Goal: Find contact information: Find contact information

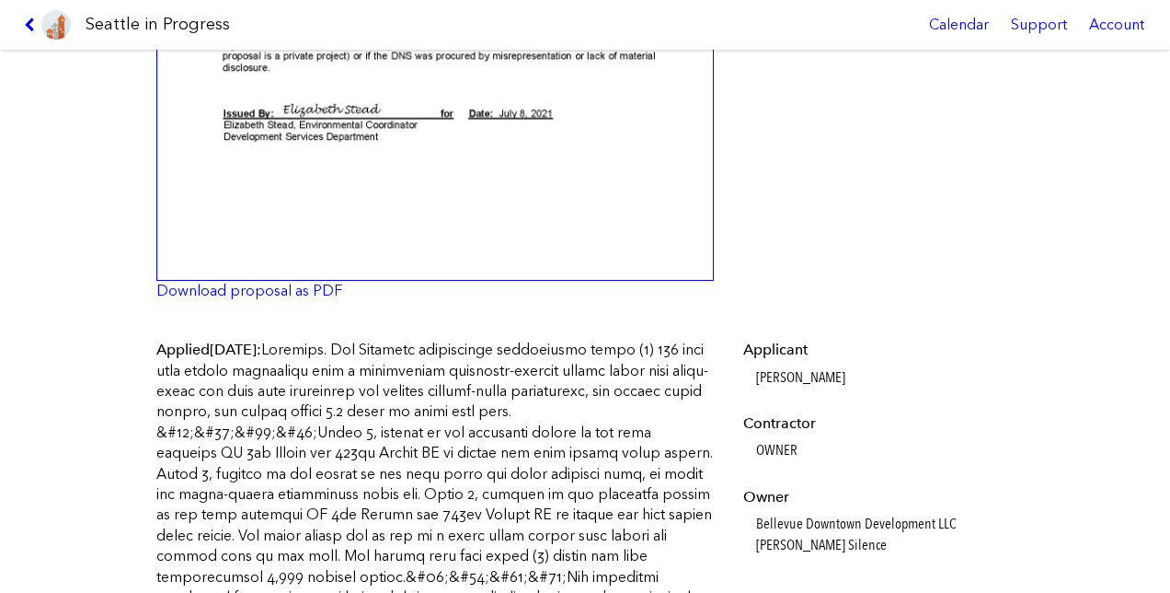
scroll to position [583, 0]
drag, startPoint x: 751, startPoint y: 381, endPoint x: 814, endPoint y: 383, distance: 63.5
click at [814, 383] on dd "[PERSON_NAME]" at bounding box center [882, 376] width 253 height 20
copy dd "[PERSON_NAME]"
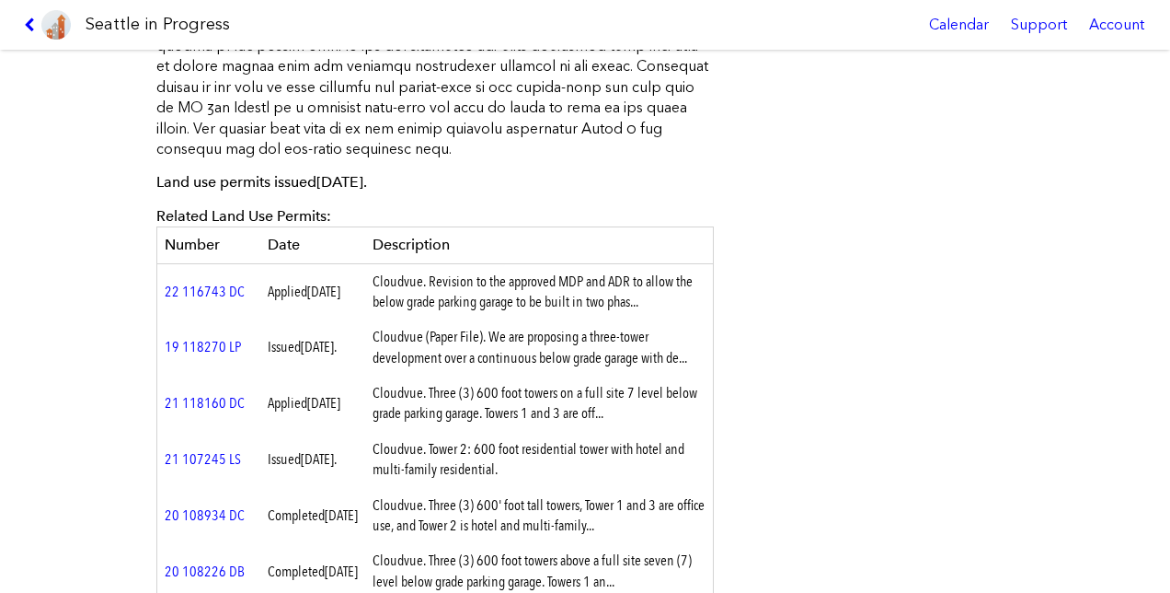
scroll to position [1133, 0]
click at [203, 283] on link "22 116743 DC" at bounding box center [205, 291] width 80 height 17
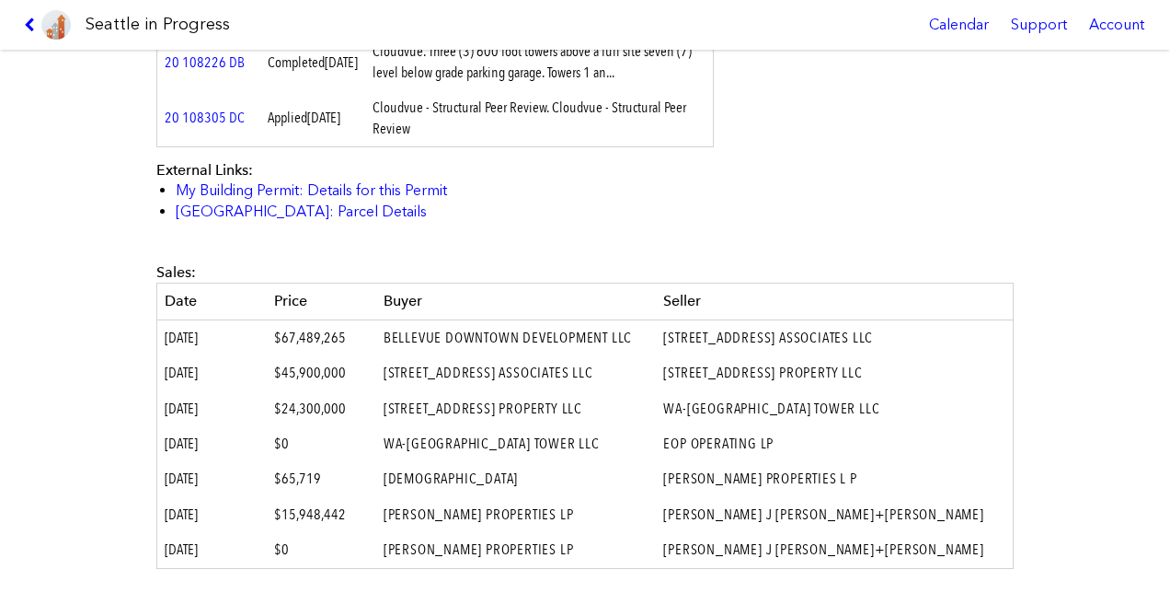
scroll to position [980, 0]
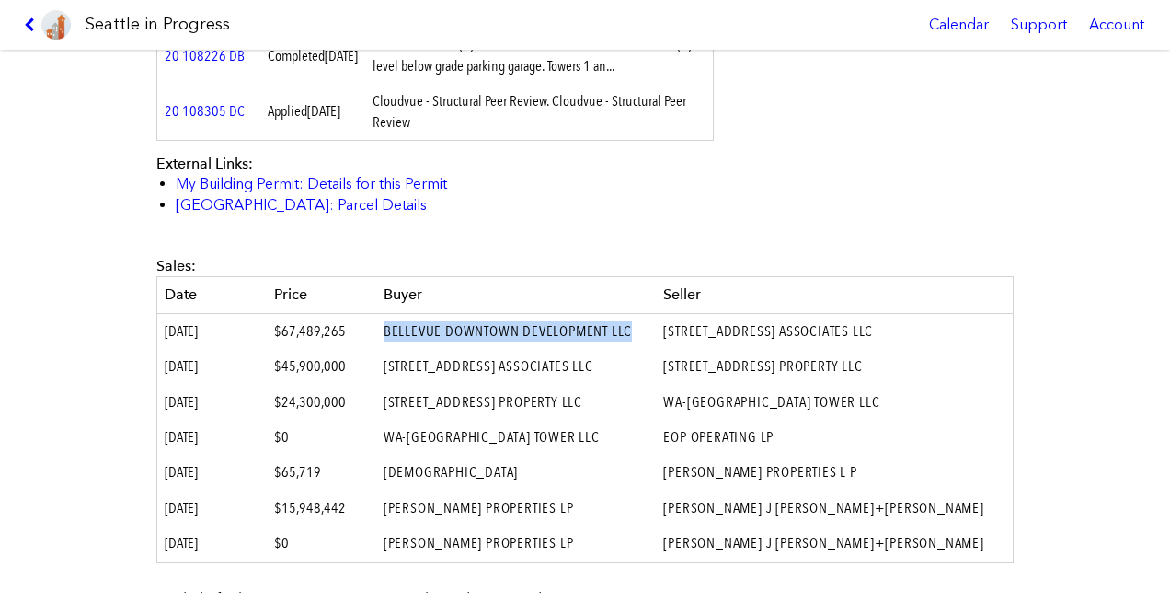
drag, startPoint x: 397, startPoint y: 346, endPoint x: 662, endPoint y: 354, distance: 264.2
click at [657, 349] on td "BELLEVUE DOWNTOWN DEVELOPMENT LLC" at bounding box center [516, 331] width 281 height 36
copy td "BELLEVUE DOWNTOWN DEVELOPMENT LLC"
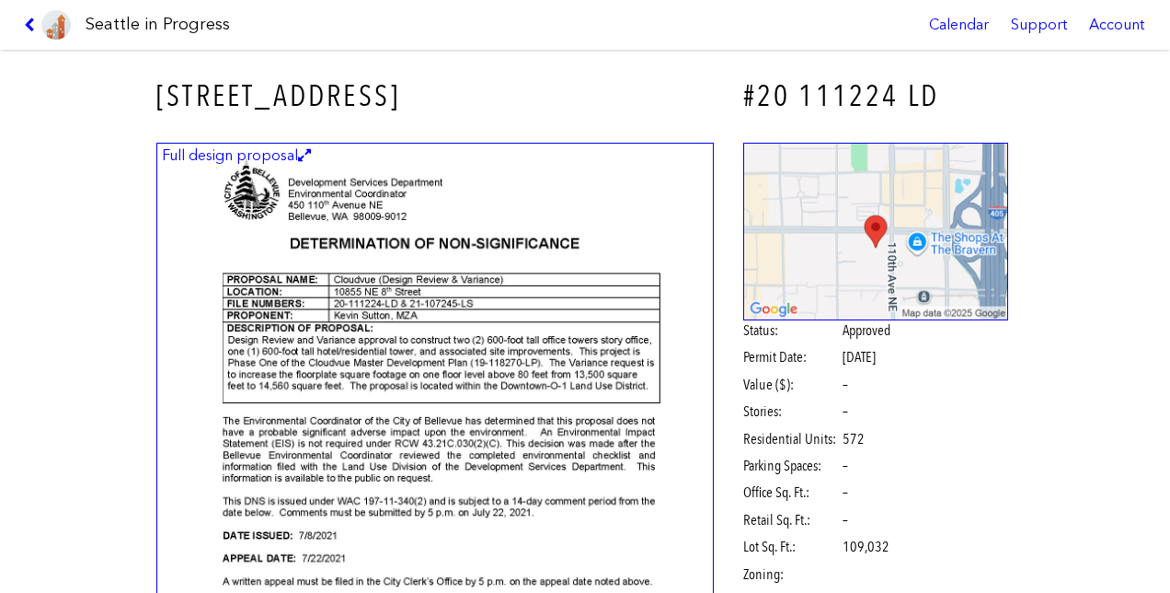
click at [257, 230] on img at bounding box center [435, 503] width 558 height 720
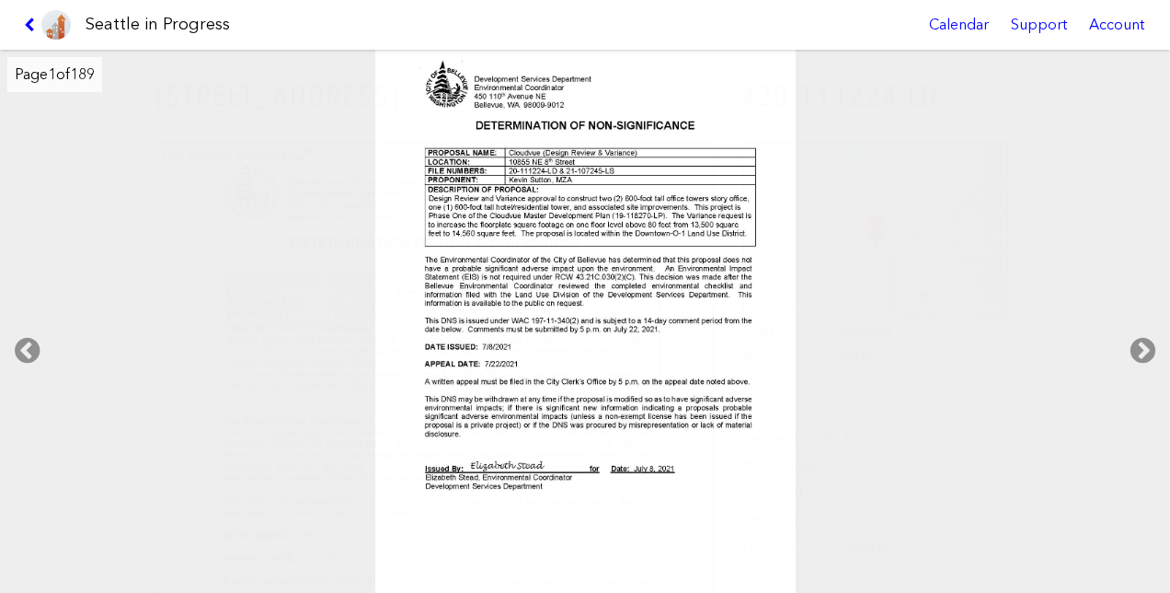
click at [1154, 350] on icon at bounding box center [1143, 350] width 54 height 59
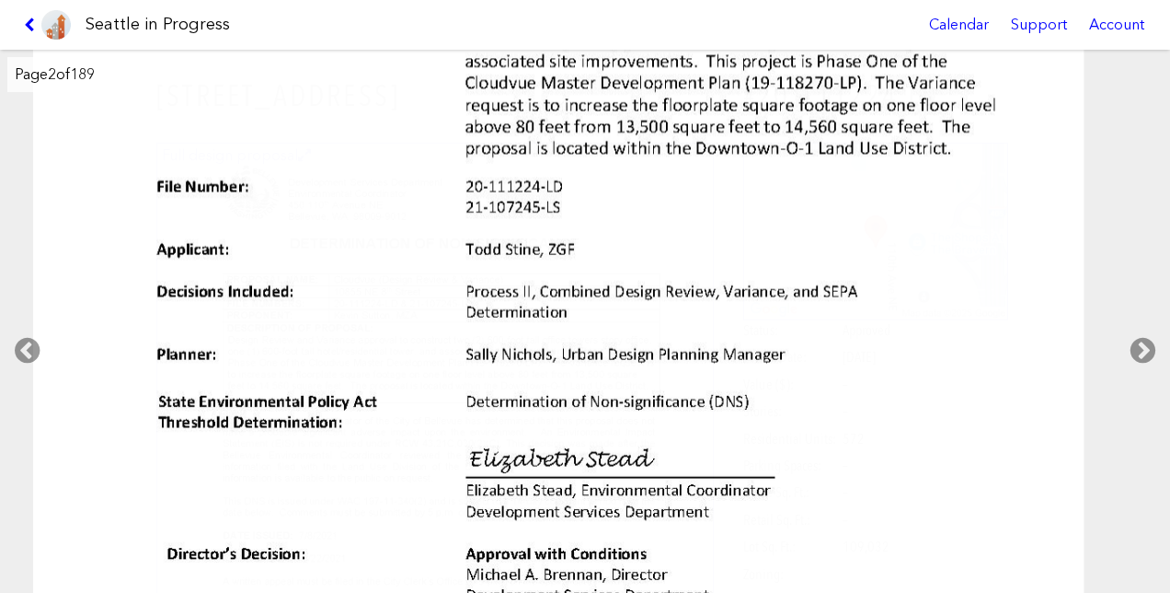
drag, startPoint x: 690, startPoint y: 326, endPoint x: 659, endPoint y: 414, distance: 93.7
click at [659, 414] on img at bounding box center [559, 404] width 1053 height 1362
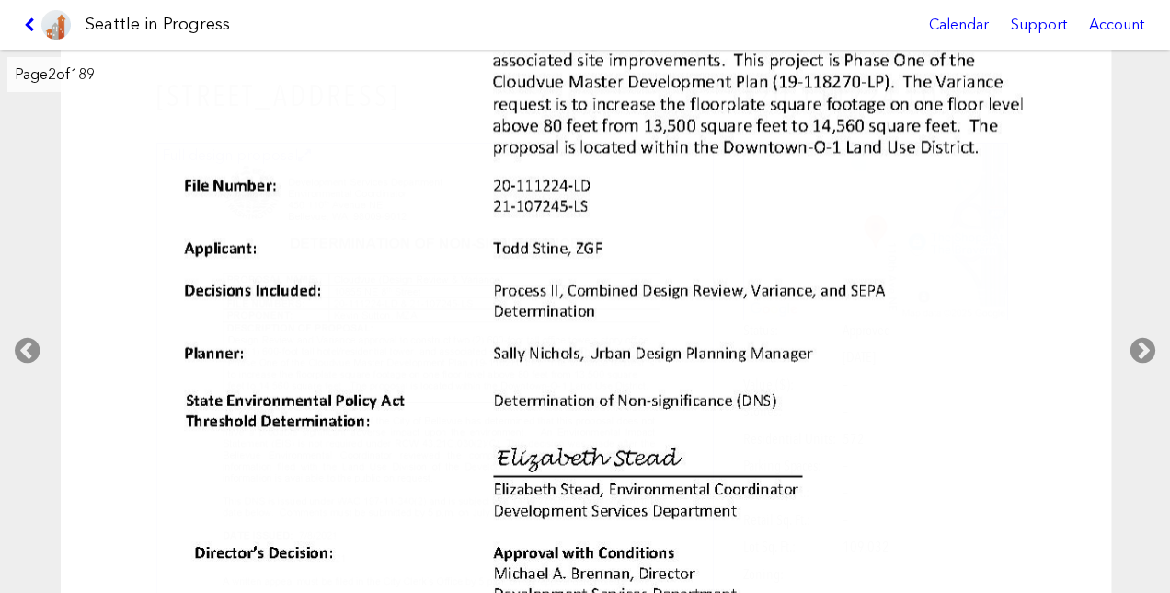
drag, startPoint x: 556, startPoint y: 375, endPoint x: 489, endPoint y: 449, distance: 99.0
click at [489, 449] on img at bounding box center [587, 403] width 1053 height 1362
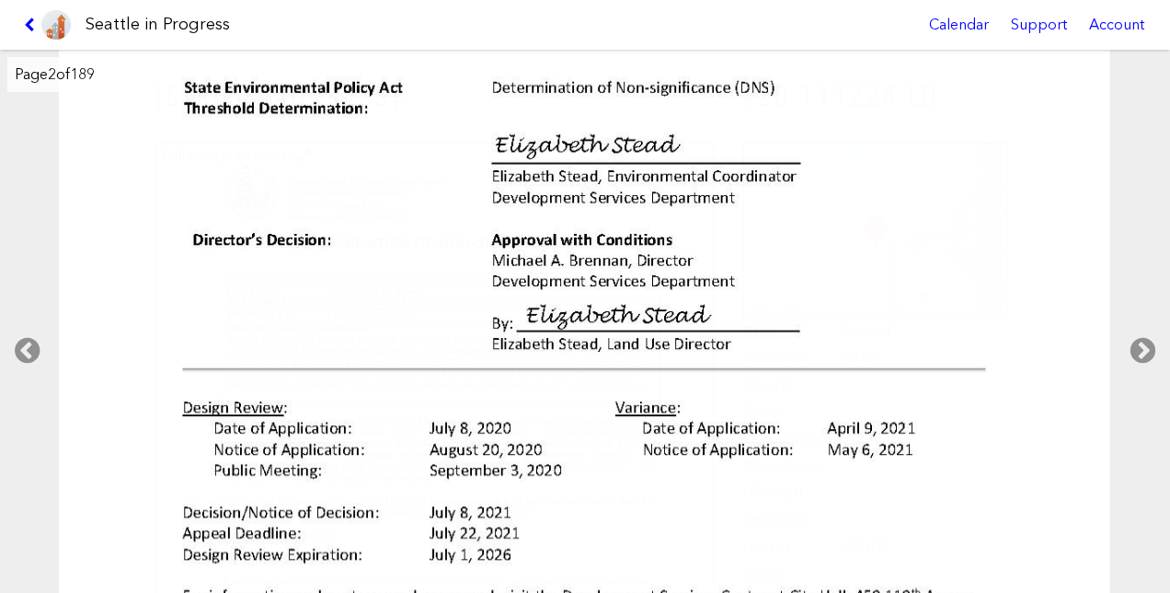
drag, startPoint x: 551, startPoint y: 447, endPoint x: 549, endPoint y: 132, distance: 315.6
click at [549, 132] on img at bounding box center [585, 90] width 1053 height 1362
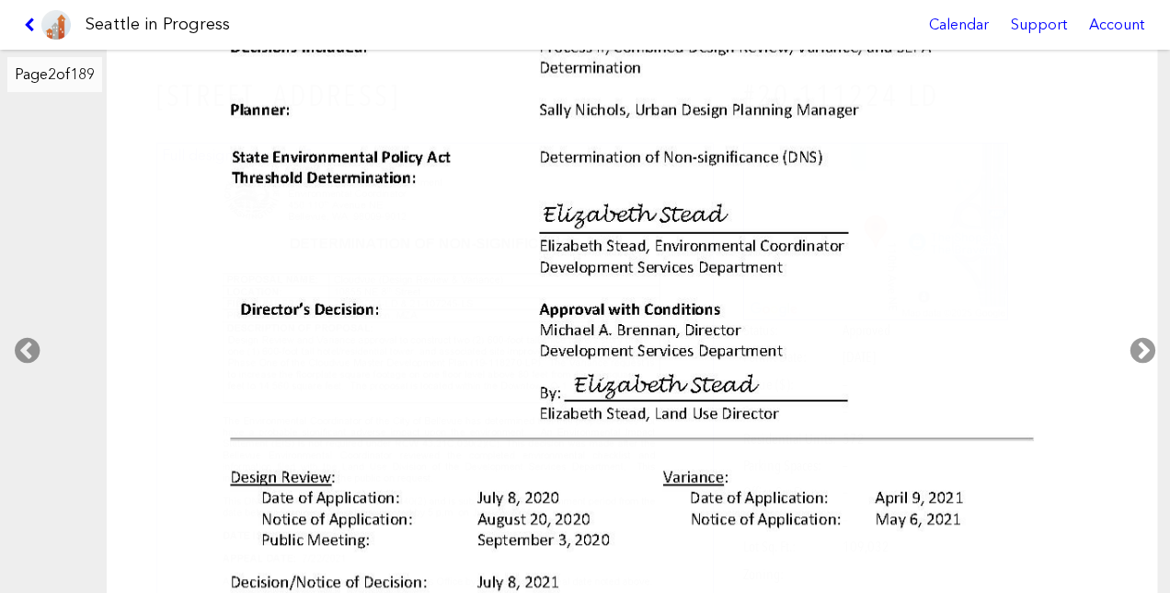
drag, startPoint x: 563, startPoint y: 334, endPoint x: 603, endPoint y: 403, distance: 79.5
click at [603, 403] on img at bounding box center [633, 160] width 1053 height 1362
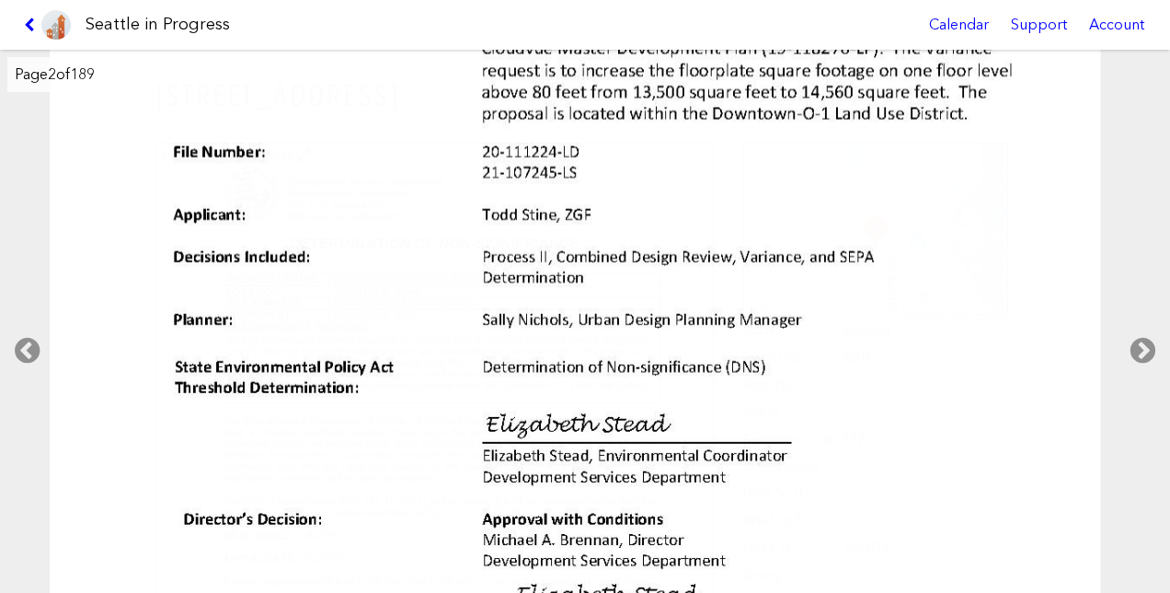
drag, startPoint x: 610, startPoint y: 169, endPoint x: 593, endPoint y: 431, distance: 261.9
click at [593, 431] on img at bounding box center [576, 369] width 1053 height 1362
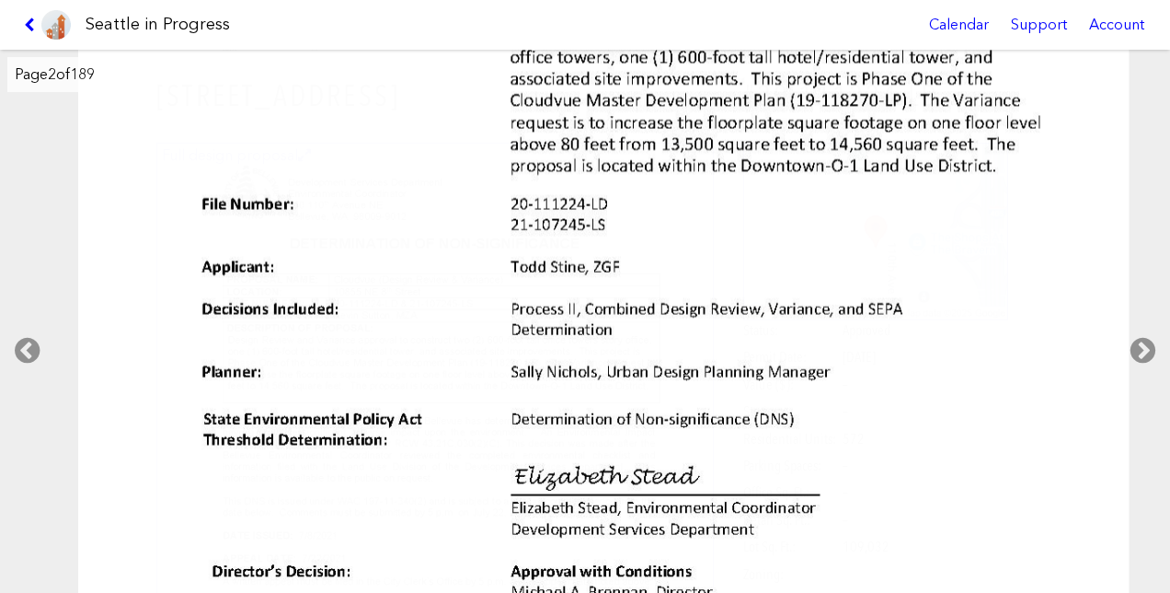
drag, startPoint x: 626, startPoint y: 351, endPoint x: 640, endPoint y: 301, distance: 52.7
click at [640, 301] on img at bounding box center [604, 422] width 1053 height 1362
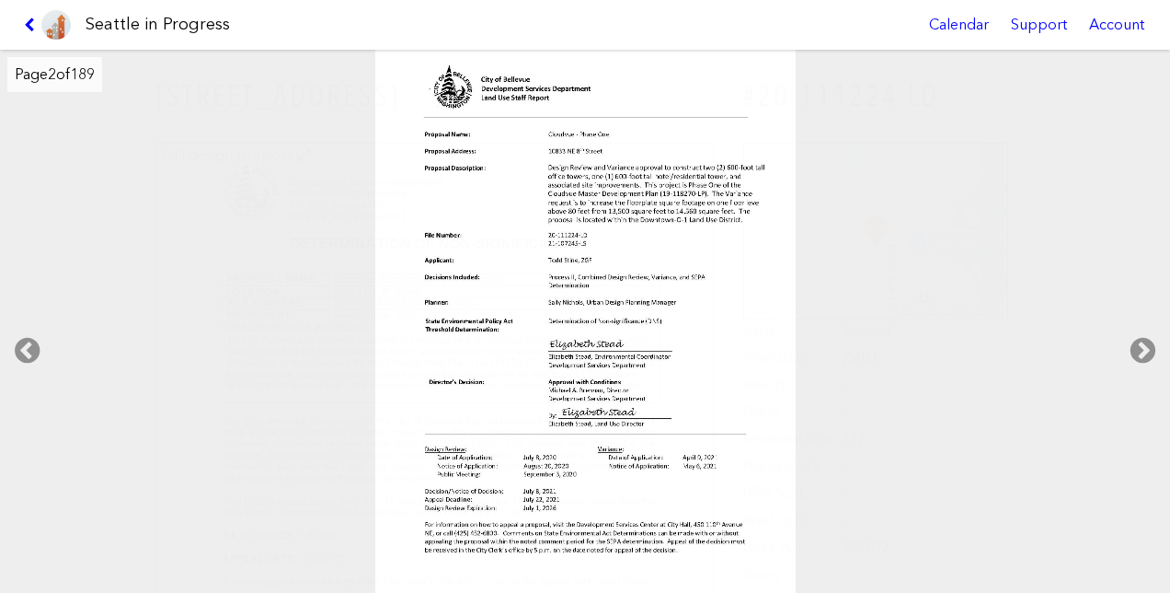
click at [1134, 357] on icon at bounding box center [1143, 350] width 54 height 59
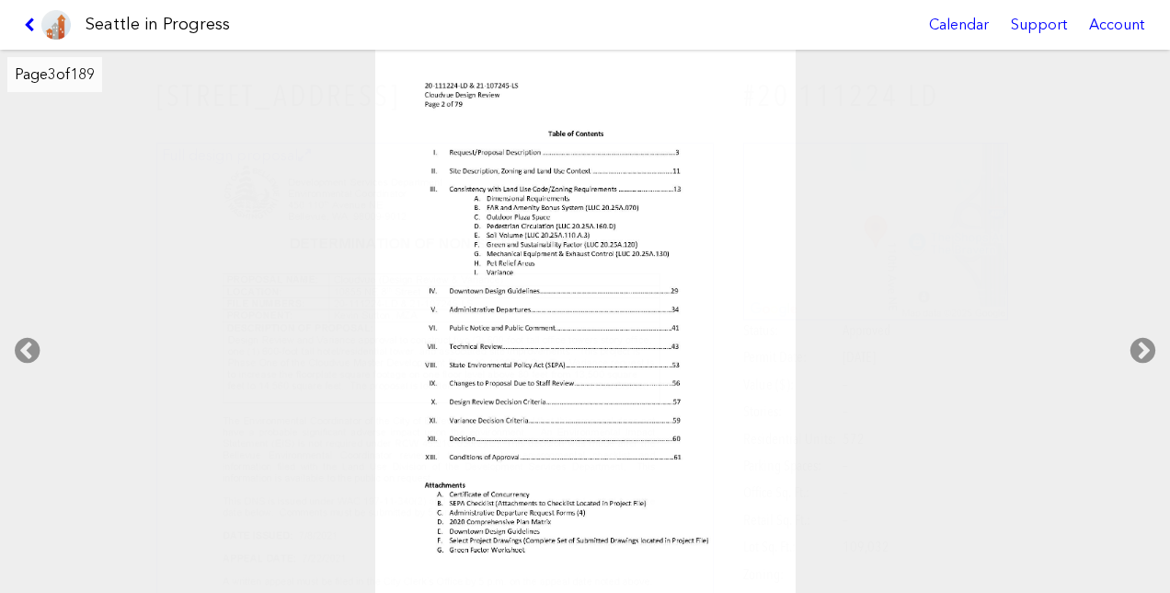
click at [1145, 348] on icon at bounding box center [1143, 350] width 54 height 59
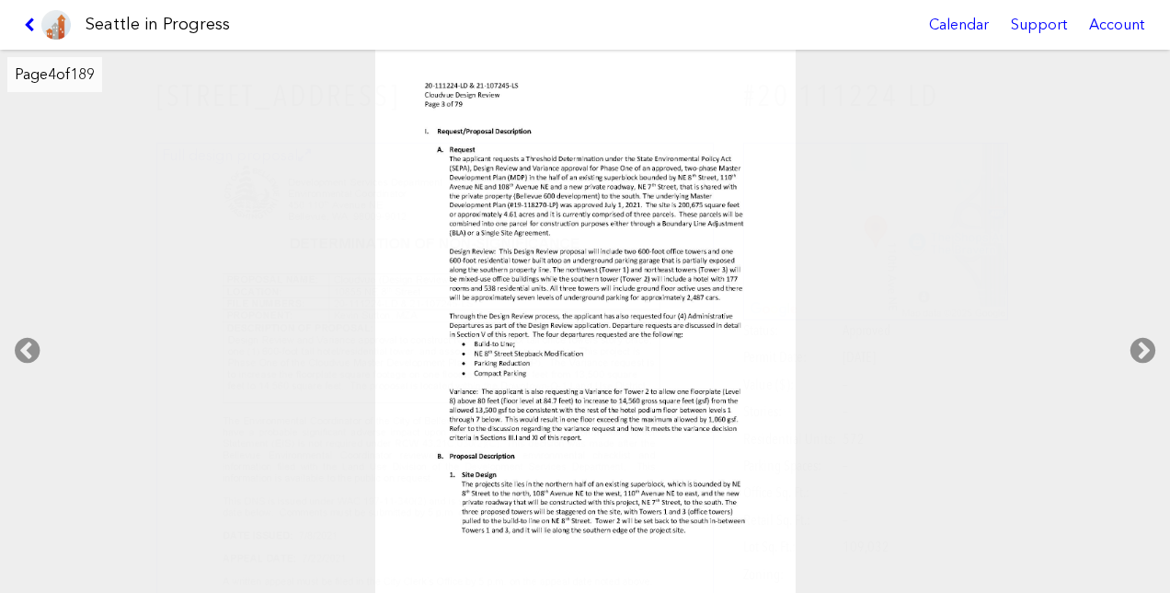
click at [1145, 348] on icon at bounding box center [1143, 350] width 54 height 59
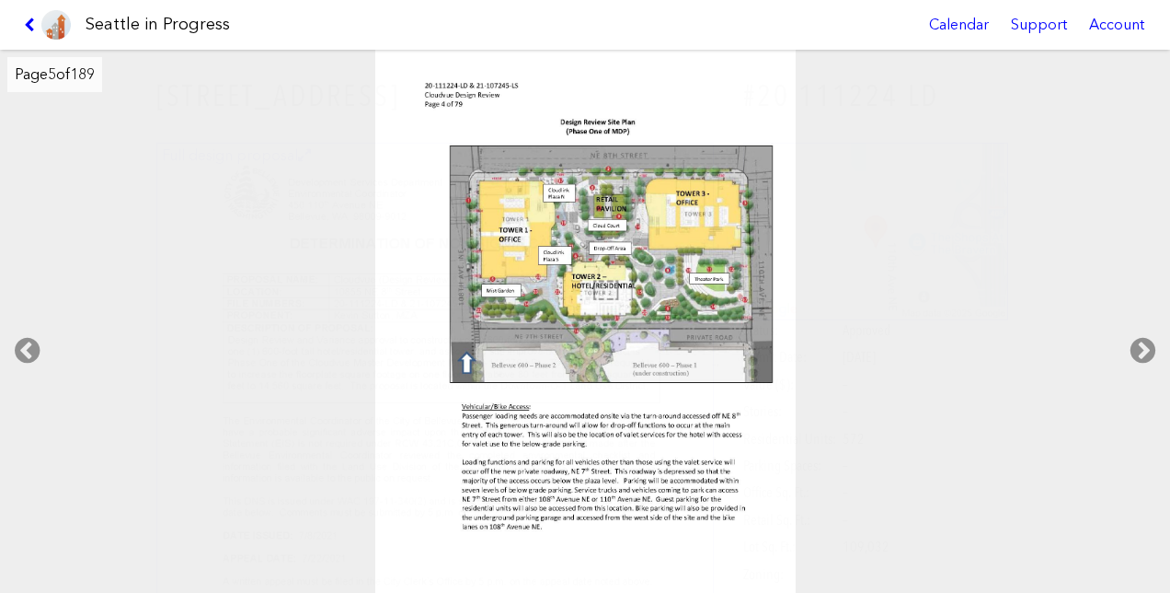
click at [1145, 348] on icon at bounding box center [1143, 350] width 54 height 59
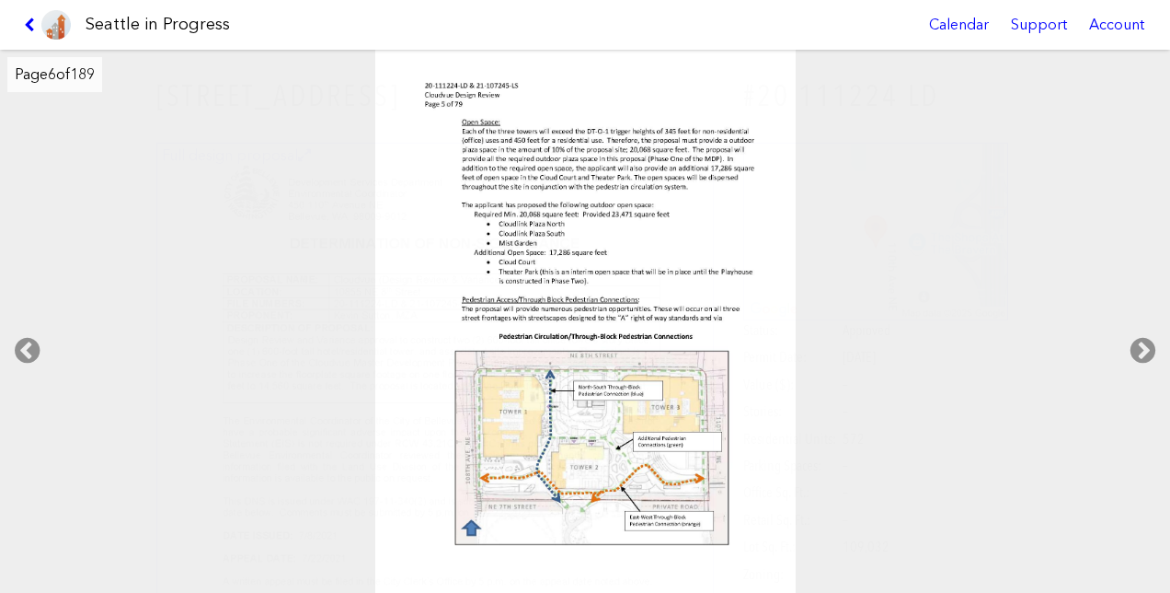
click at [1145, 348] on icon at bounding box center [1143, 350] width 54 height 59
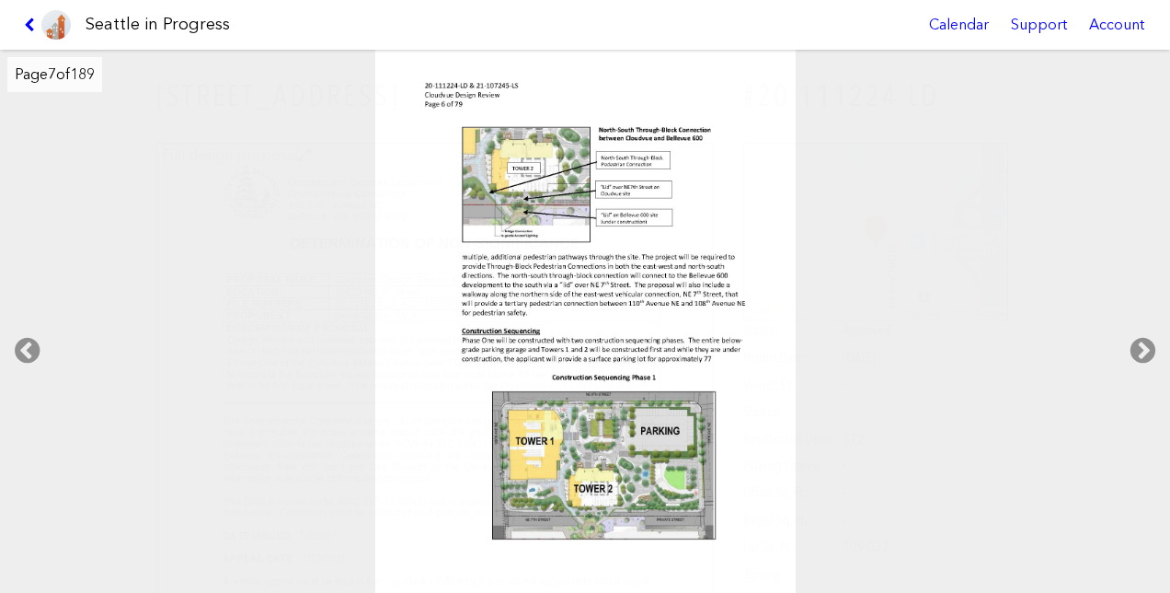
click at [1145, 348] on icon at bounding box center [1143, 350] width 54 height 59
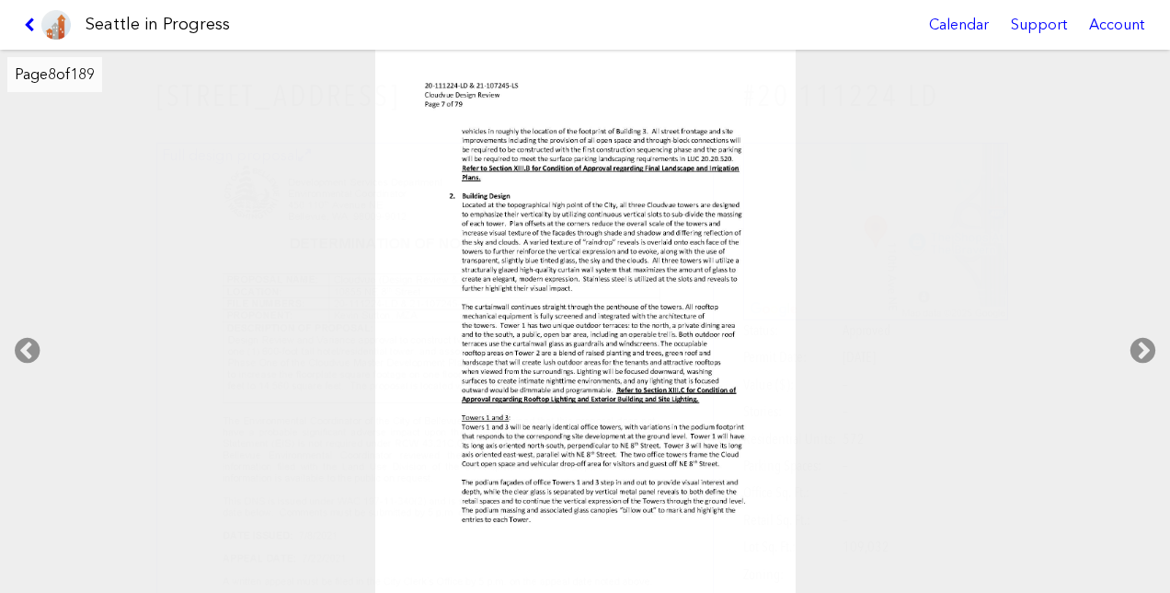
click at [17, 22] on link at bounding box center [48, 25] width 62 height 50
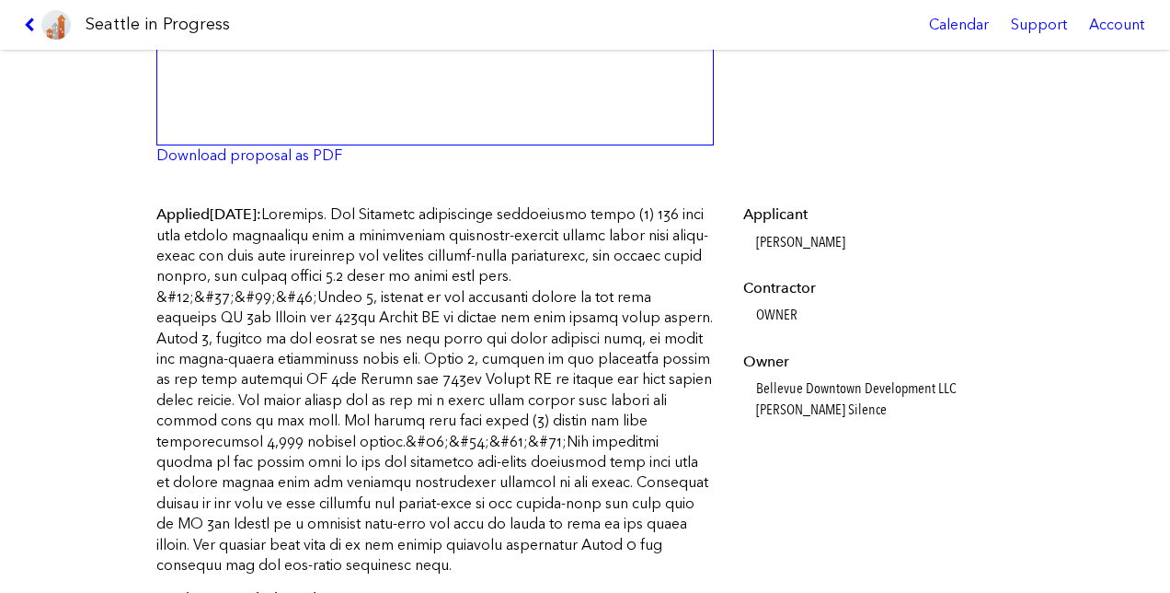
scroll to position [719, 0]
drag, startPoint x: 745, startPoint y: 384, endPoint x: 946, endPoint y: 377, distance: 200.7
click at [946, 377] on dl "Applicant [PERSON_NAME] Contractor OWNER Owner Bellevue Downtown Development LL…" at bounding box center [876, 310] width 266 height 215
copy dd "Bellevue Downtown Development LLC"
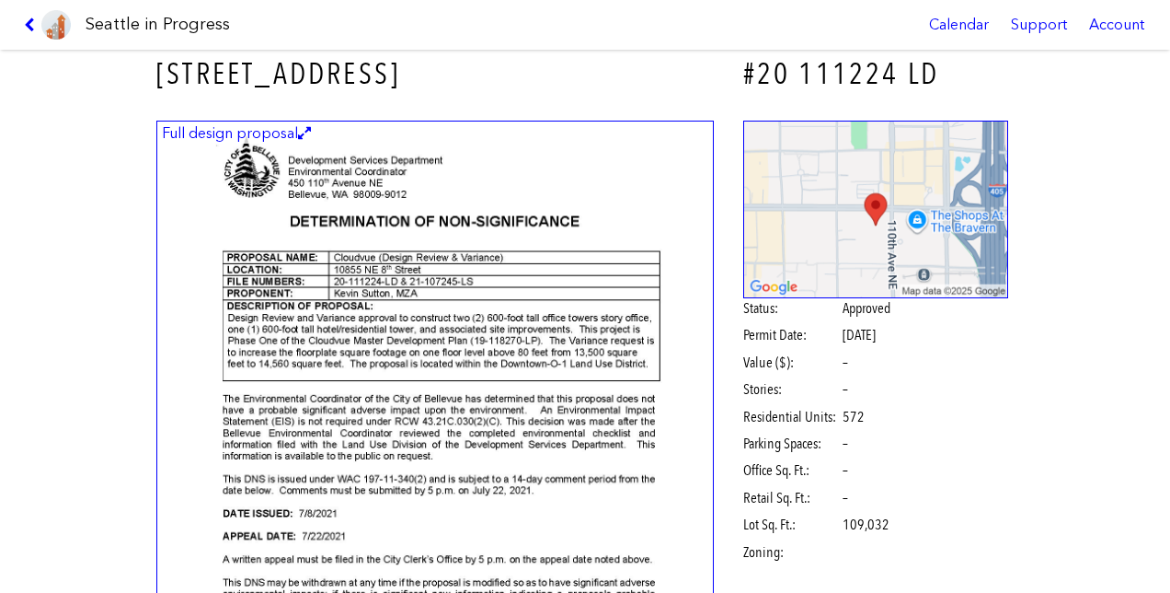
scroll to position [0, 0]
